Goal: Transaction & Acquisition: Purchase product/service

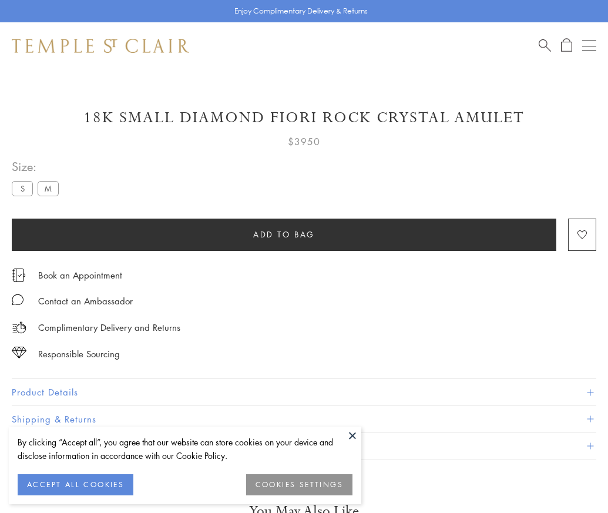
click at [284, 234] on span "Add to bag" at bounding box center [284, 234] width 62 height 13
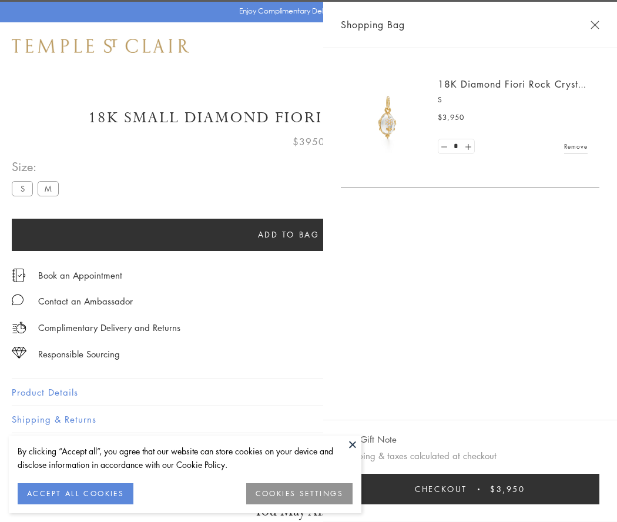
click at [467, 489] on span "Checkout" at bounding box center [441, 489] width 52 height 13
